Goal: Information Seeking & Learning: Learn about a topic

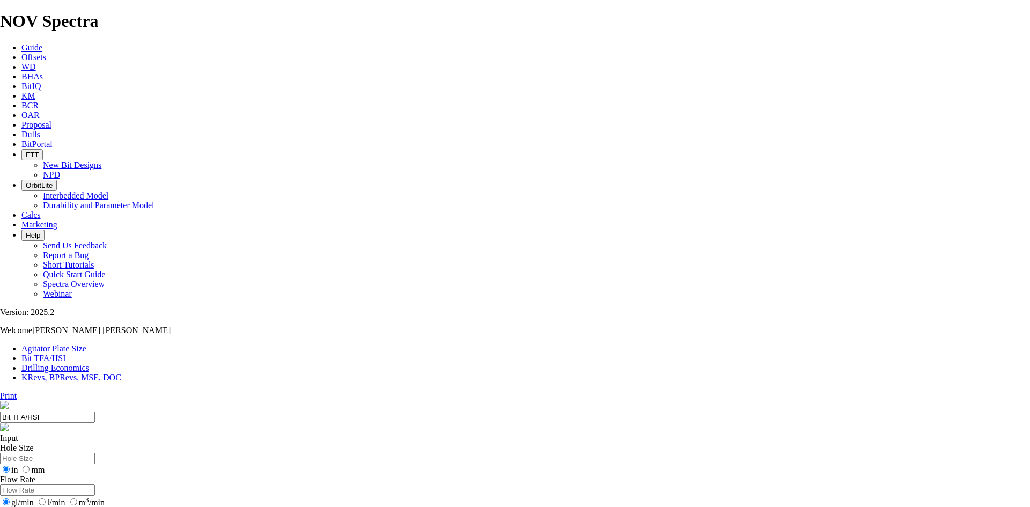
drag, startPoint x: 338, startPoint y: 165, endPoint x: 328, endPoint y: 177, distance: 15.7
click at [95, 453] on input "Hole Size" at bounding box center [47, 458] width 95 height 11
type input "16"
click at [95, 484] on input "Flow Rate" at bounding box center [47, 489] width 95 height 11
type input "400"
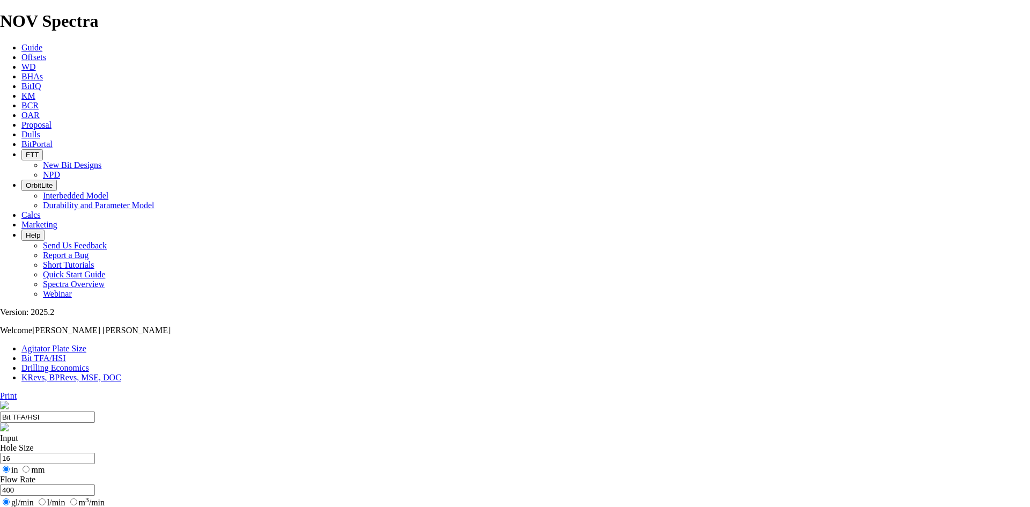
type input "8.7"
drag, startPoint x: 417, startPoint y: 282, endPoint x: 361, endPoint y: 280, distance: 56.4
type input "3"
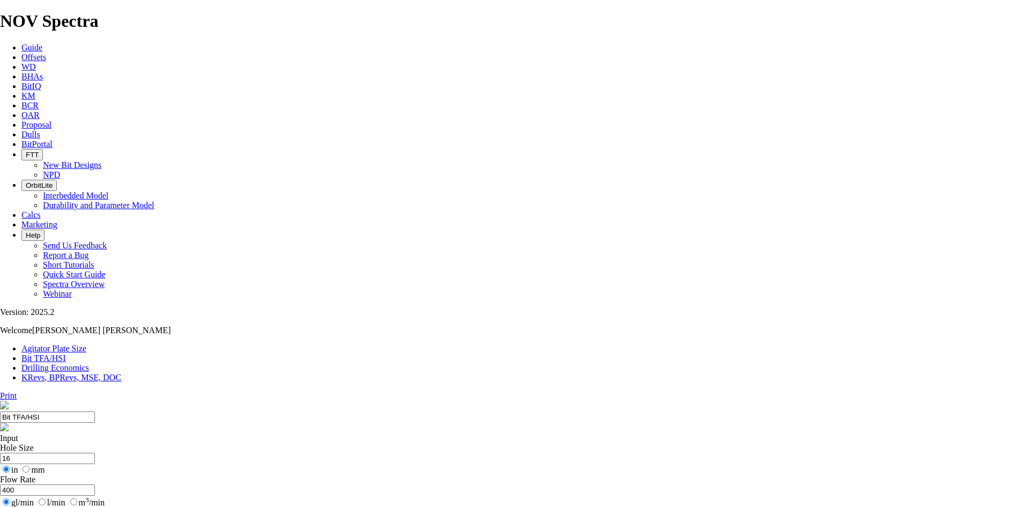
select select "number:14"
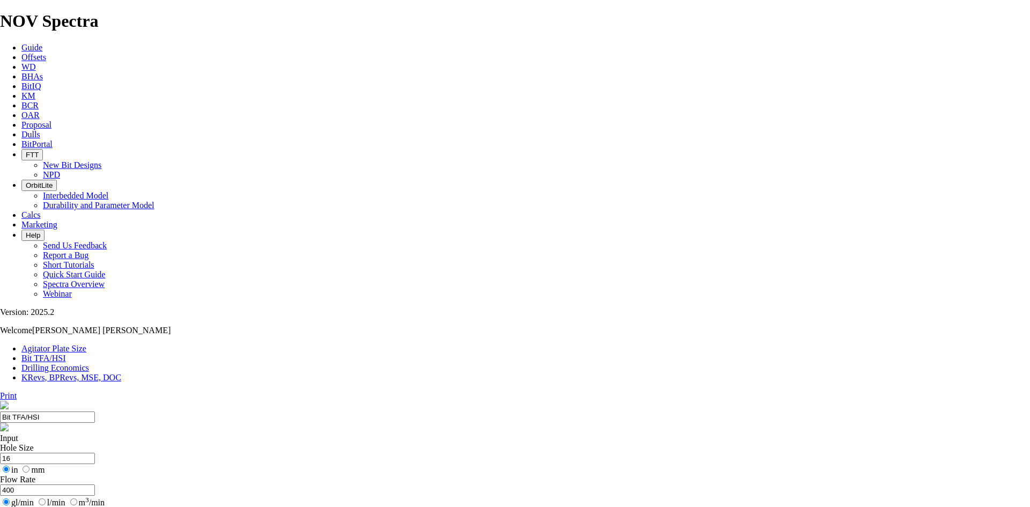
select select "number:16"
drag, startPoint x: 358, startPoint y: 204, endPoint x: 251, endPoint y: 202, distance: 107.9
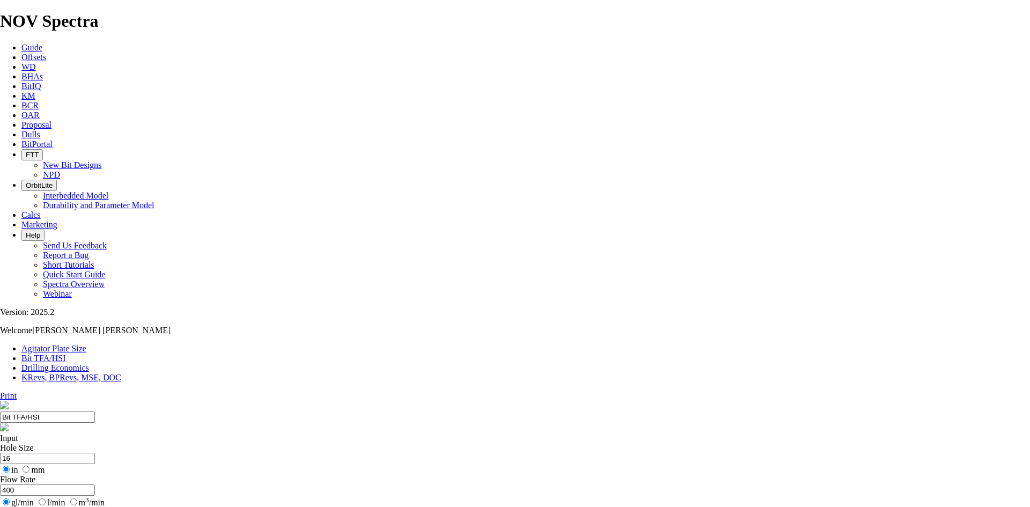
type input "1100"
drag, startPoint x: 356, startPoint y: 244, endPoint x: 294, endPoint y: 233, distance: 63.2
drag, startPoint x: 355, startPoint y: 246, endPoint x: 228, endPoint y: 238, distance: 127.4
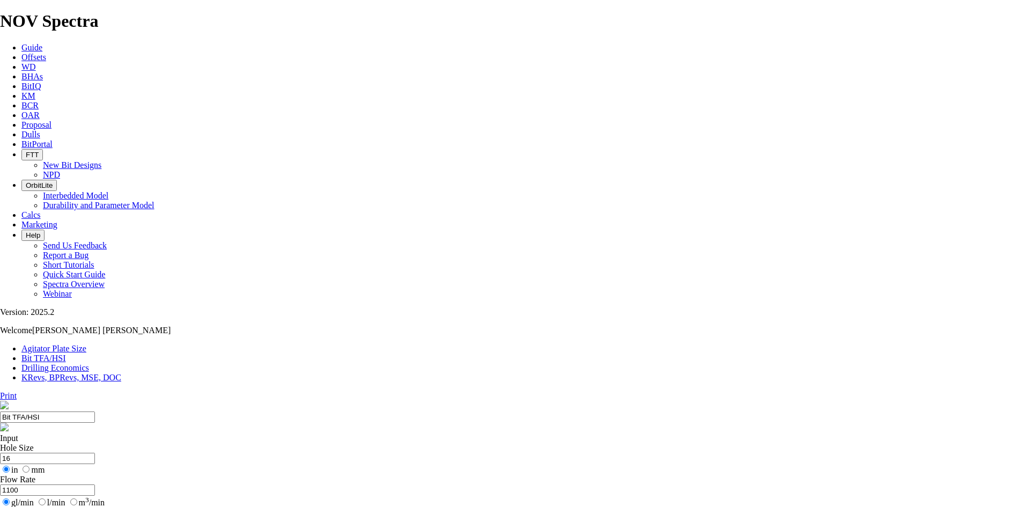
type input "8.5"
drag, startPoint x: 364, startPoint y: 205, endPoint x: 273, endPoint y: 182, distance: 94.0
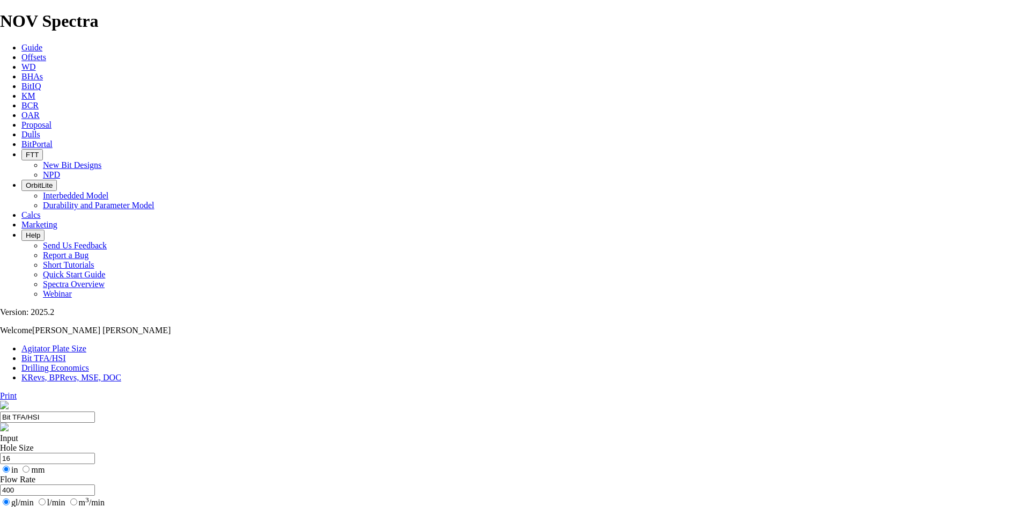
drag, startPoint x: 362, startPoint y: 204, endPoint x: 112, endPoint y: 159, distance: 253.5
type input "1100"
drag, startPoint x: 357, startPoint y: 245, endPoint x: 278, endPoint y: 241, distance: 78.4
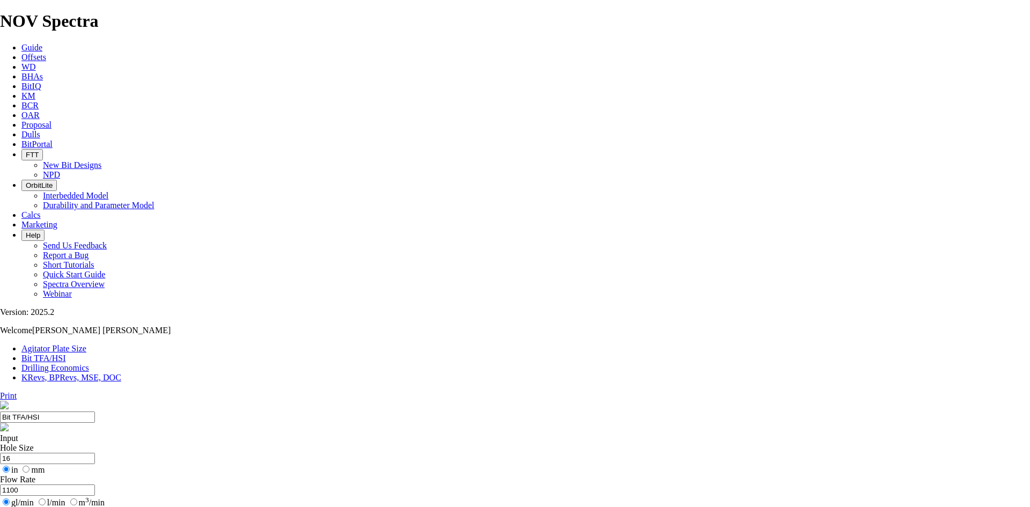
type input "9.7"
type input "4"
select select "number:0"
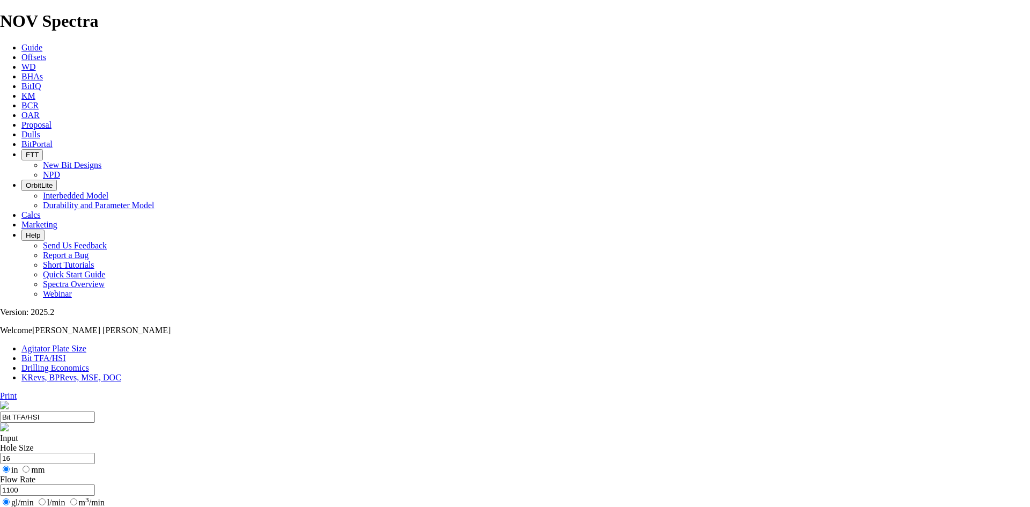
select select "number:0"
drag, startPoint x: 363, startPoint y: 282, endPoint x: 413, endPoint y: 305, distance: 55.5
type input "5"
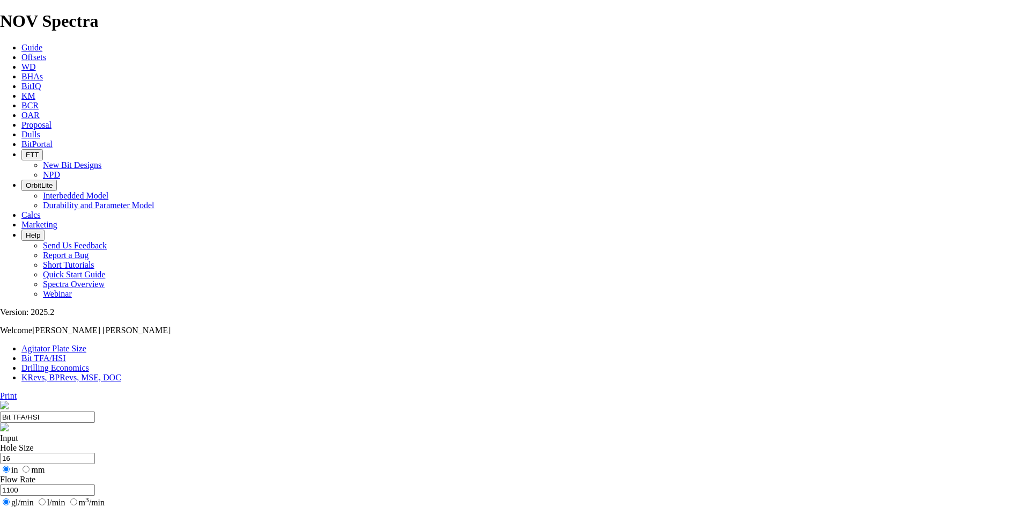
checkbox input "true"
select select "number:15"
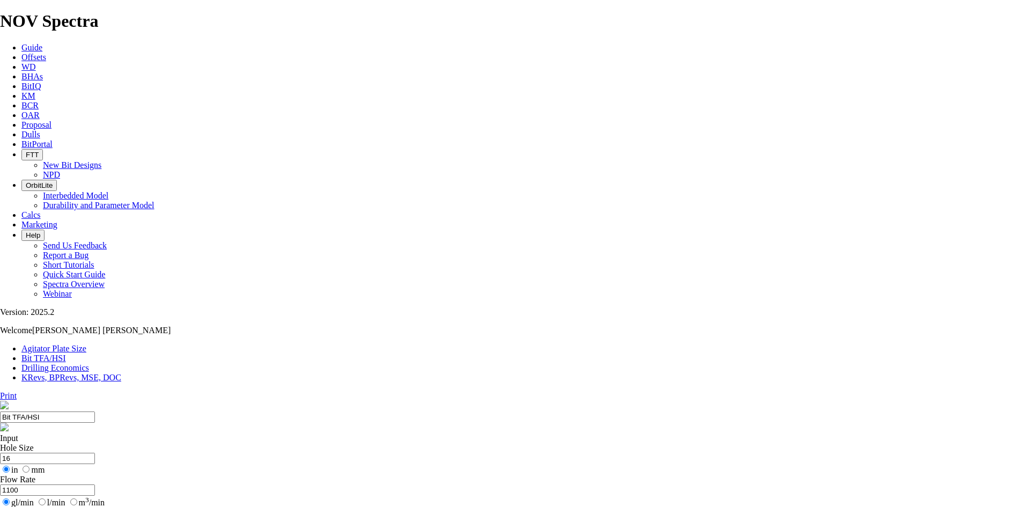
select select "number:15"
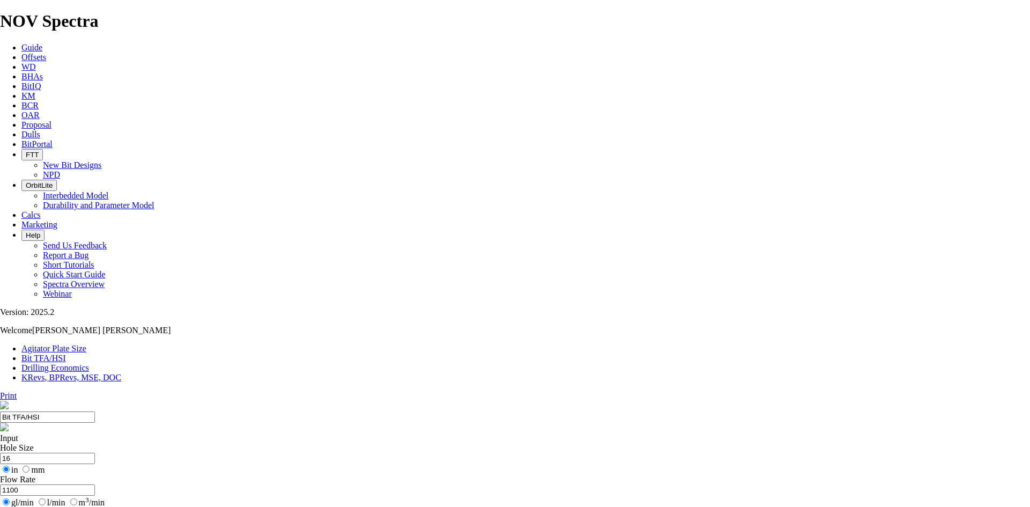
select select "number:16"
drag, startPoint x: 356, startPoint y: 164, endPoint x: 271, endPoint y: 164, distance: 84.8
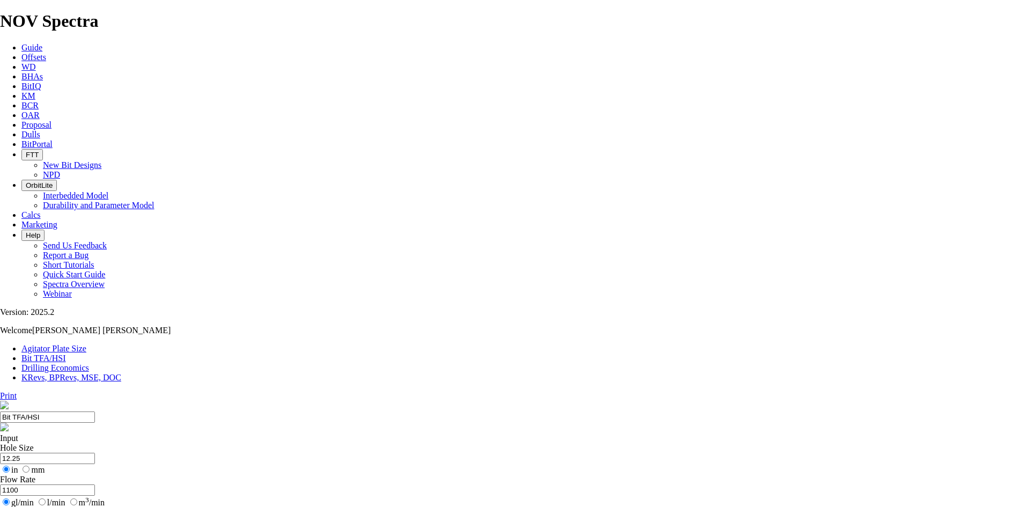
type input "12.25"
drag, startPoint x: 354, startPoint y: 209, endPoint x: 287, endPoint y: 203, distance: 66.7
type input "900"
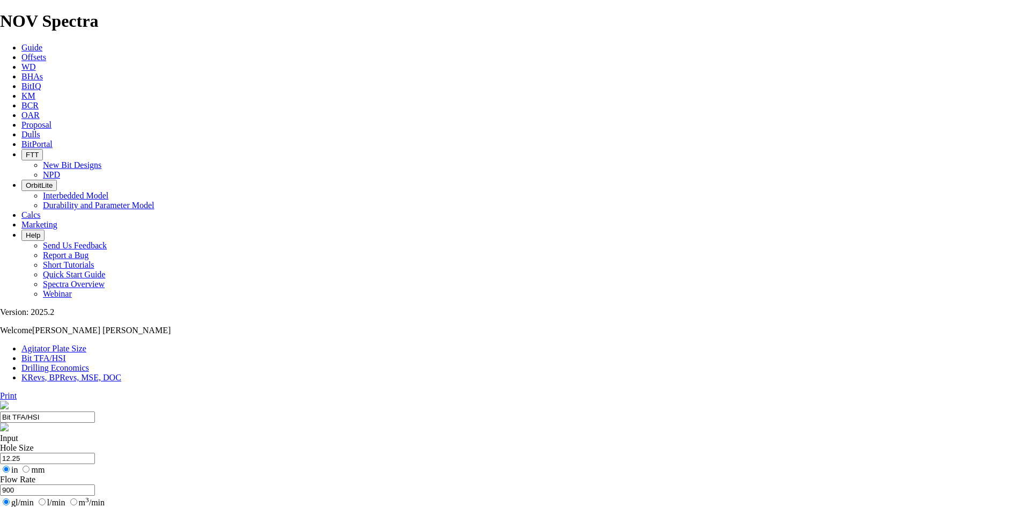
select select "number:16"
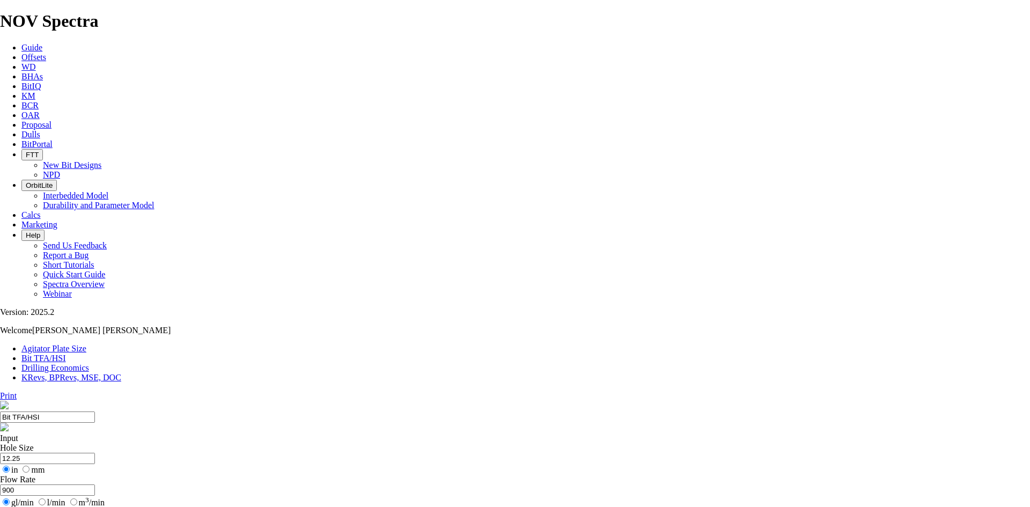
select select "number:16"
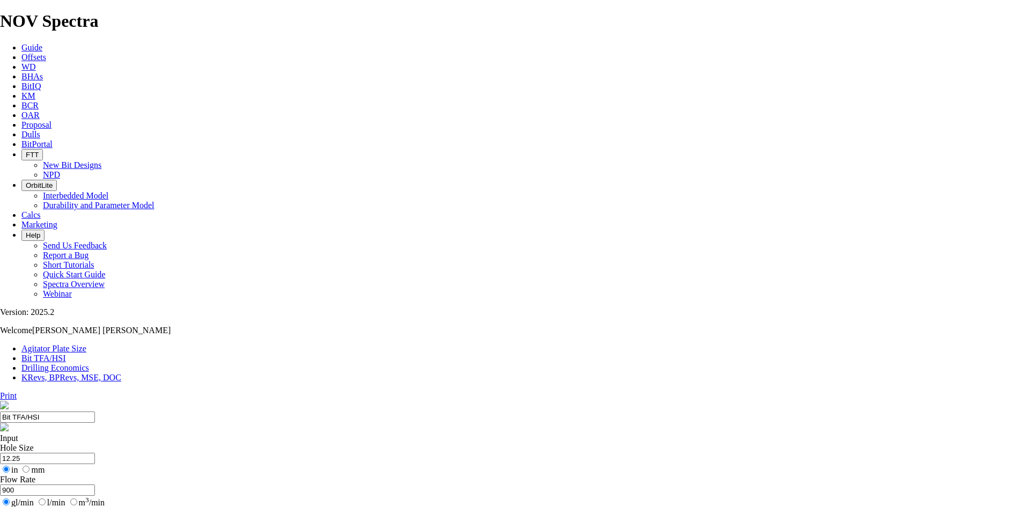
type input "9.4"
drag, startPoint x: 351, startPoint y: 160, endPoint x: 289, endPoint y: 160, distance: 62.8
type input "8.5"
drag, startPoint x: 348, startPoint y: 200, endPoint x: 296, endPoint y: 196, distance: 52.1
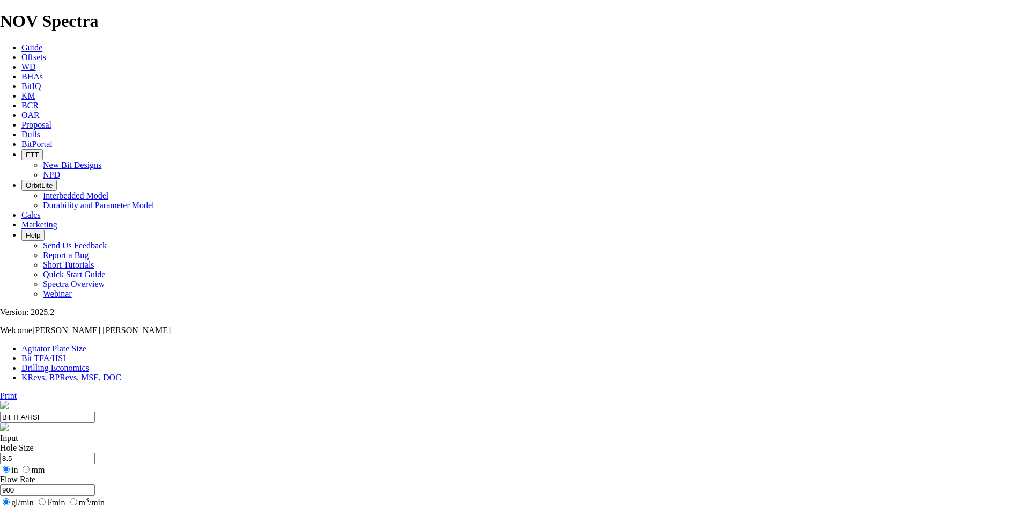
type input "550"
type input "6"
select select "number:0"
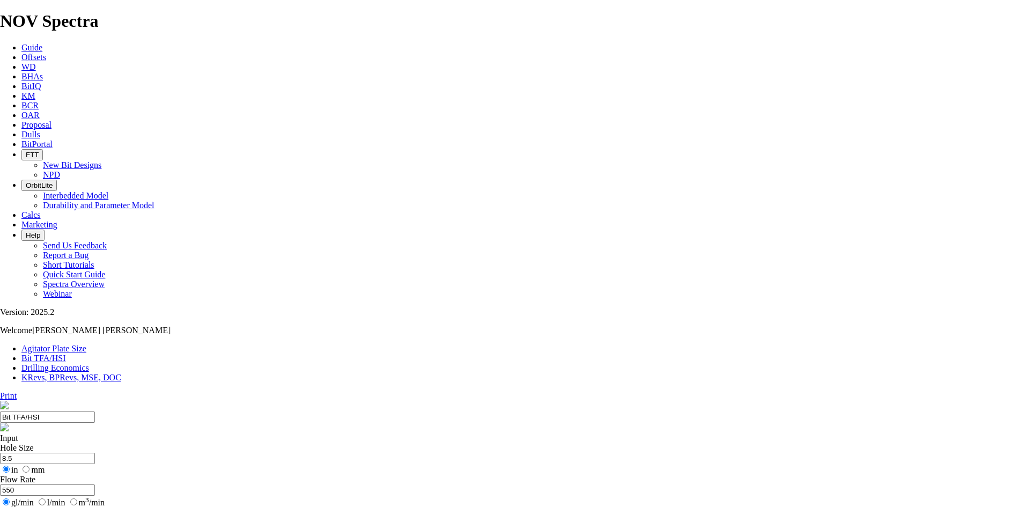
select select "number:0"
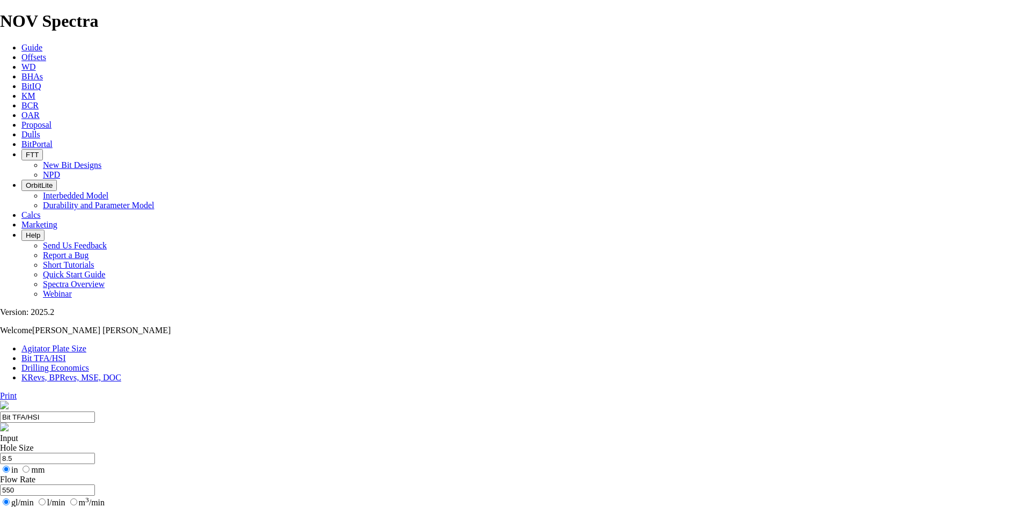
drag, startPoint x: 389, startPoint y: 283, endPoint x: 399, endPoint y: 283, distance: 10.2
type input "6"
select select "number:13"
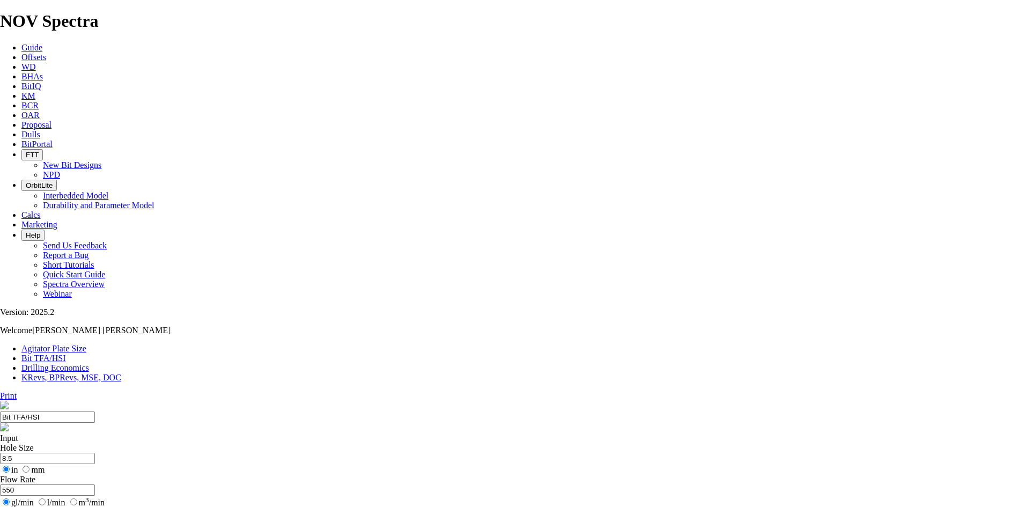
select select "number:13"
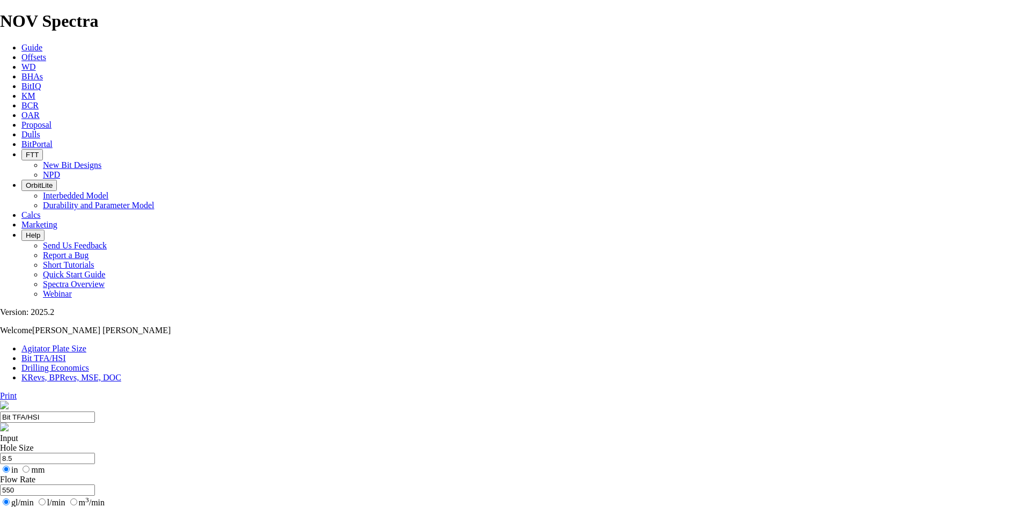
select select "number:13"
select select "number:12"
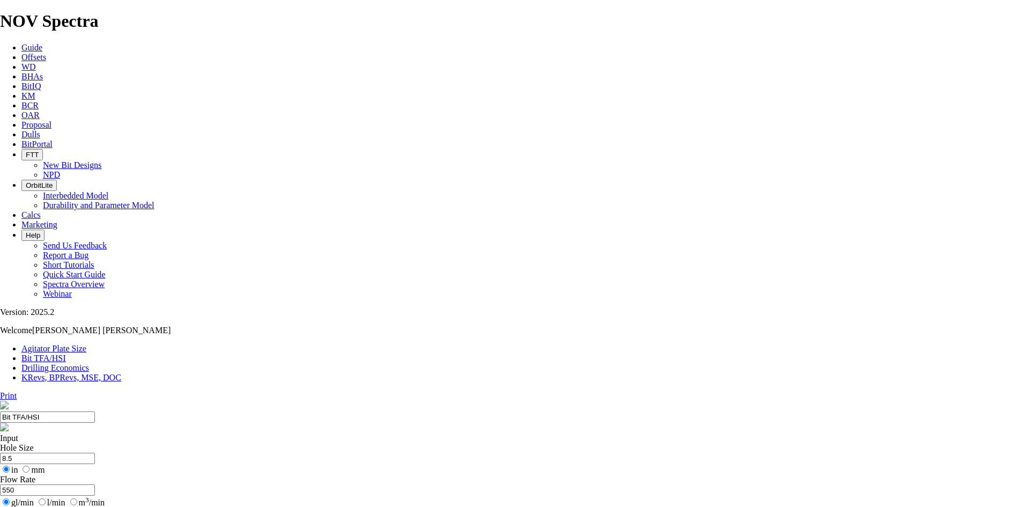
select select "number:12"
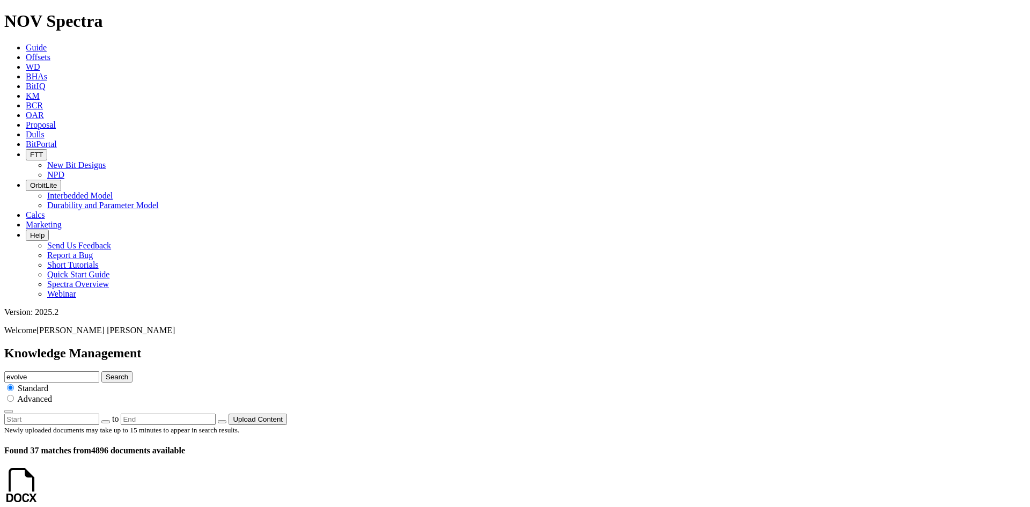
click at [99, 371] on input "evolve" at bounding box center [51, 376] width 95 height 11
drag, startPoint x: 585, startPoint y: 57, endPoint x: 400, endPoint y: 58, distance: 185.1
click at [400, 346] on div "Knowledge Management evolve Search Standard Advanced to Upload Content" at bounding box center [515, 385] width 1022 height 79
click at [99, 371] on input "evolve" at bounding box center [51, 376] width 95 height 11
type input "evolve invitation"
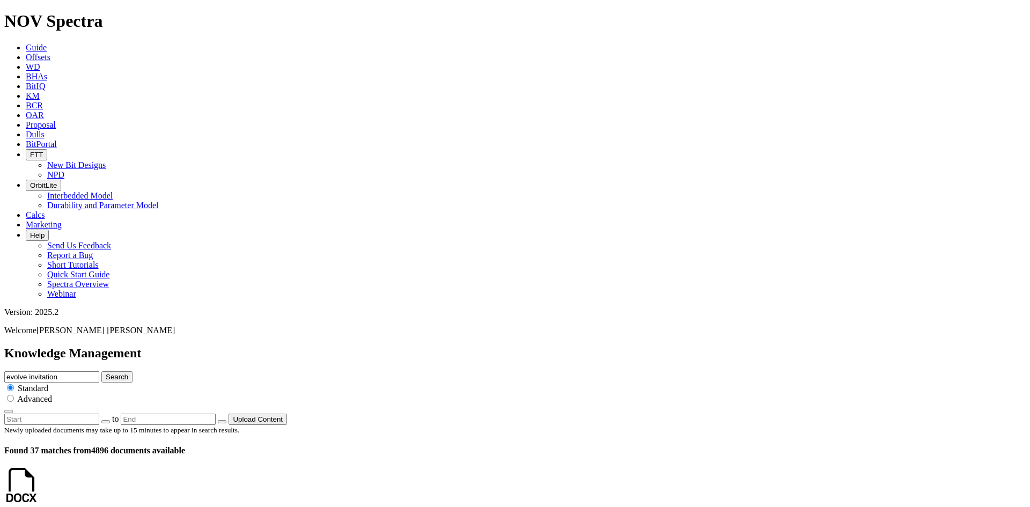
click at [101, 371] on button "Search" at bounding box center [116, 376] width 31 height 11
drag, startPoint x: 531, startPoint y: 56, endPoint x: 492, endPoint y: 60, distance: 38.8
click at [99, 371] on input "evolve invitation" at bounding box center [51, 376] width 95 height 11
type input "evolve event"
click at [101, 371] on button "Search" at bounding box center [116, 376] width 31 height 11
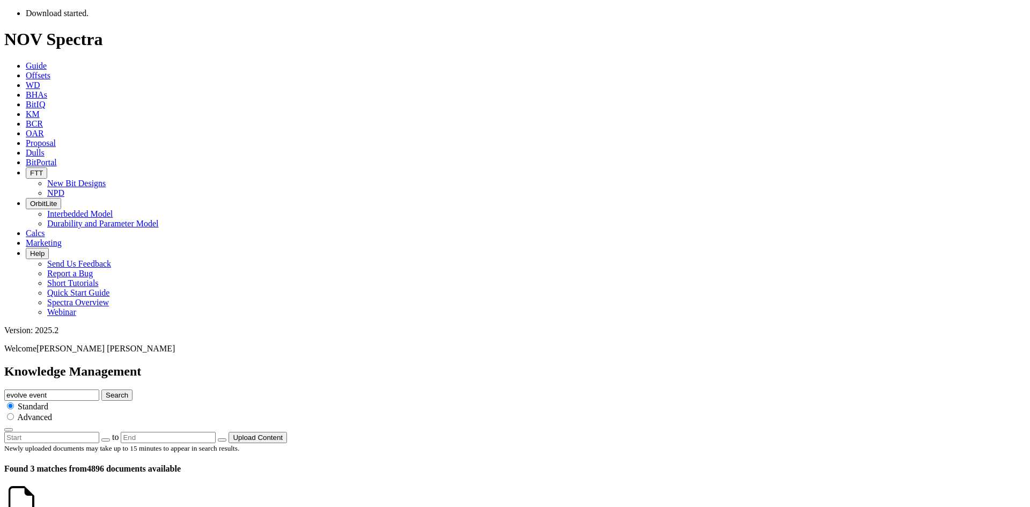
scroll to position [139, 0]
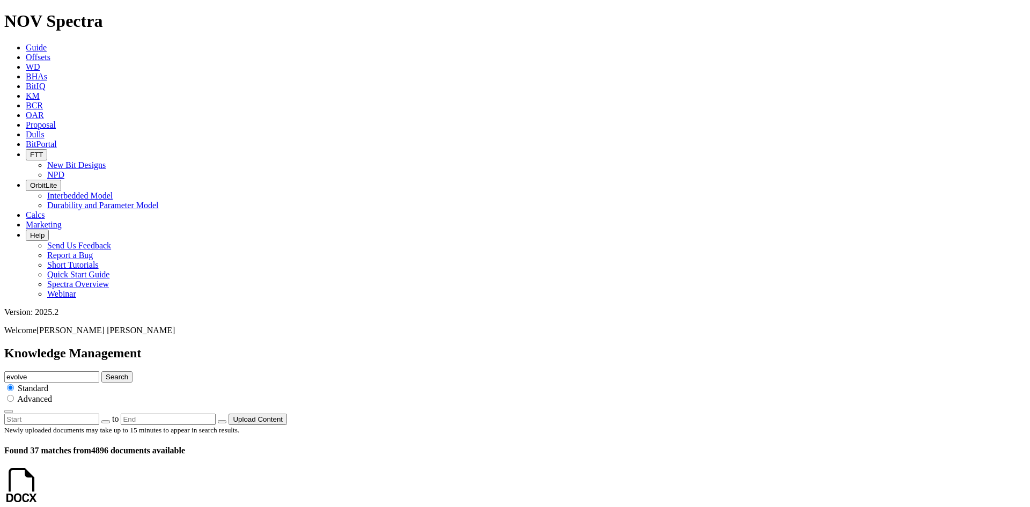
scroll to position [1122, 0]
